Goal: Find specific page/section: Find specific page/section

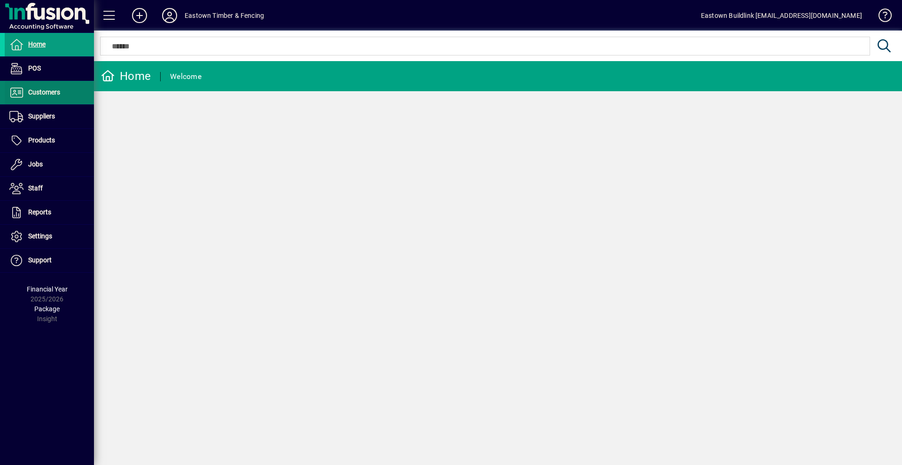
click at [52, 101] on span at bounding box center [49, 92] width 89 height 23
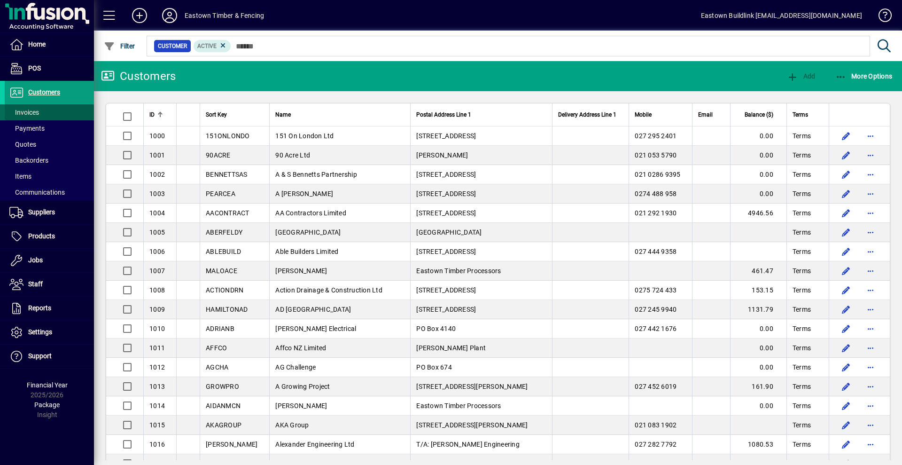
click at [56, 109] on span at bounding box center [49, 112] width 89 height 23
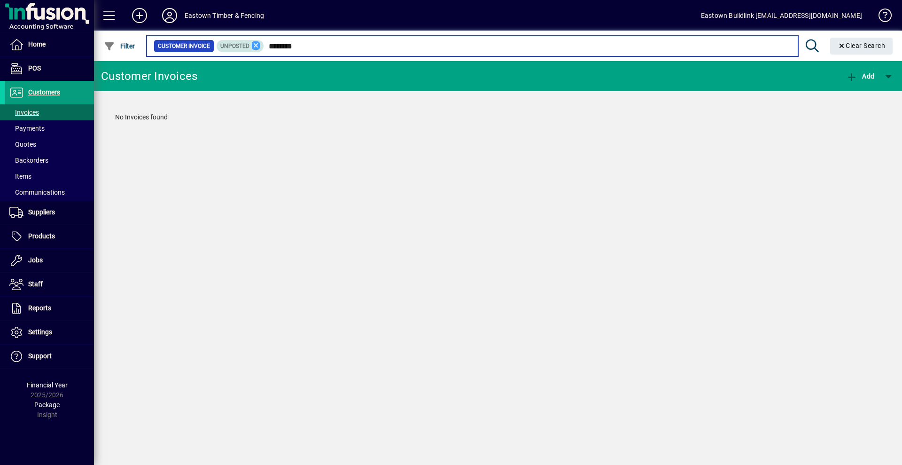
type input "********"
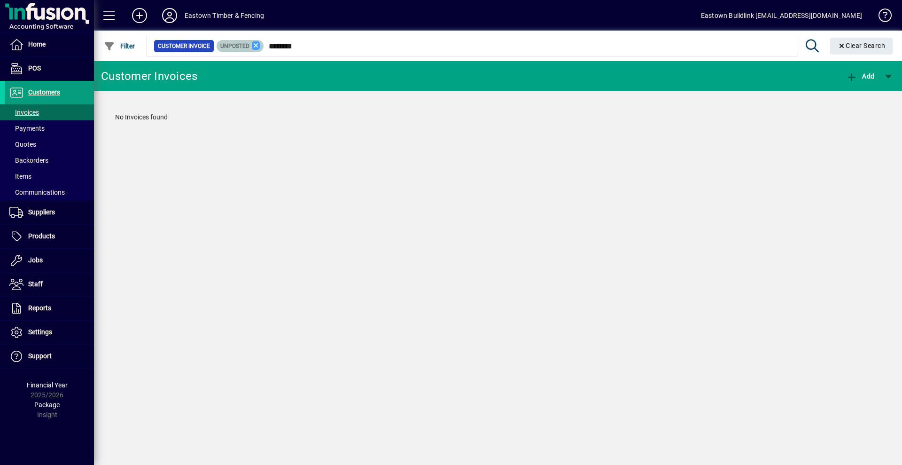
click at [254, 44] on icon at bounding box center [256, 45] width 8 height 8
